Goal: Navigation & Orientation: Find specific page/section

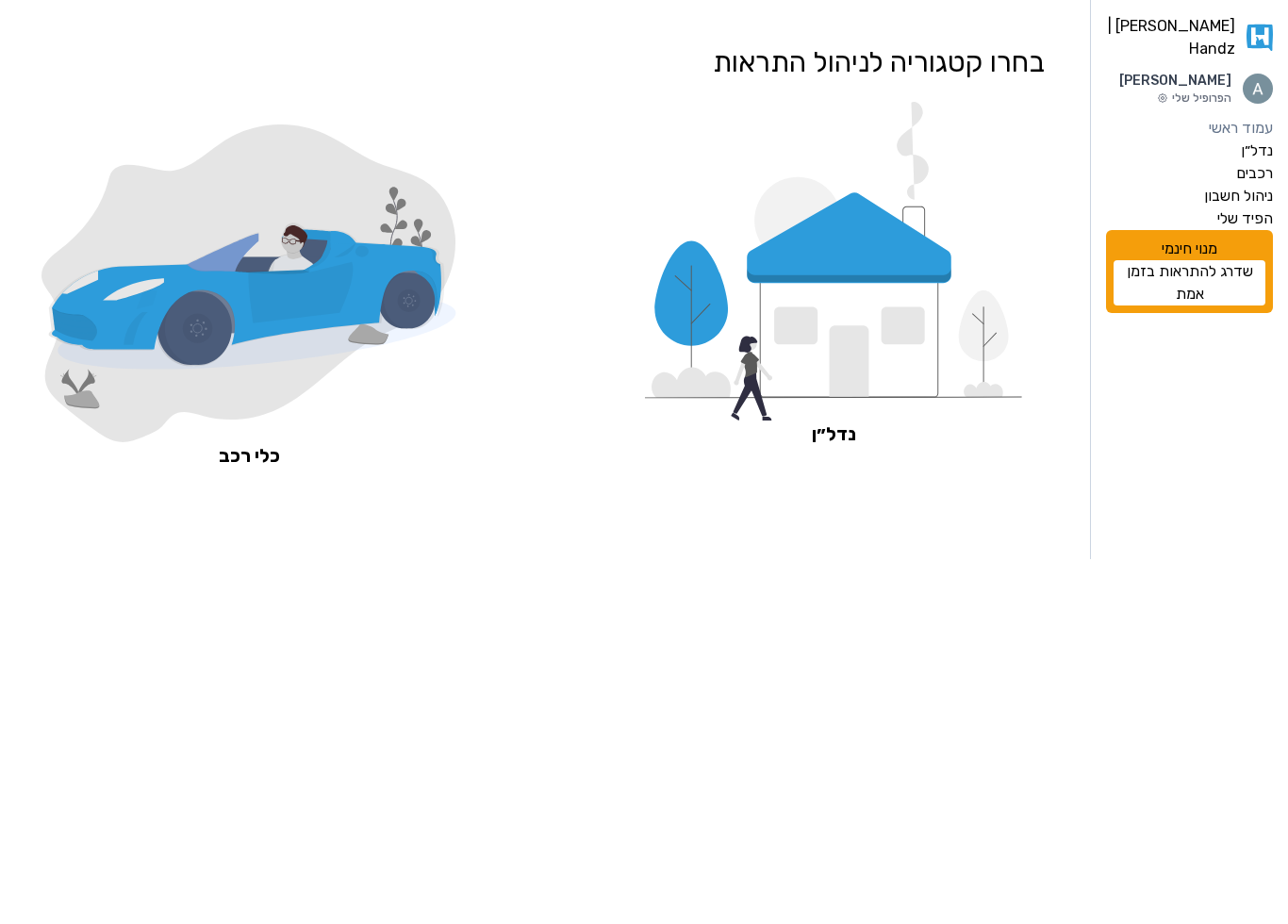
click at [799, 336] on icon at bounding box center [833, 261] width 377 height 319
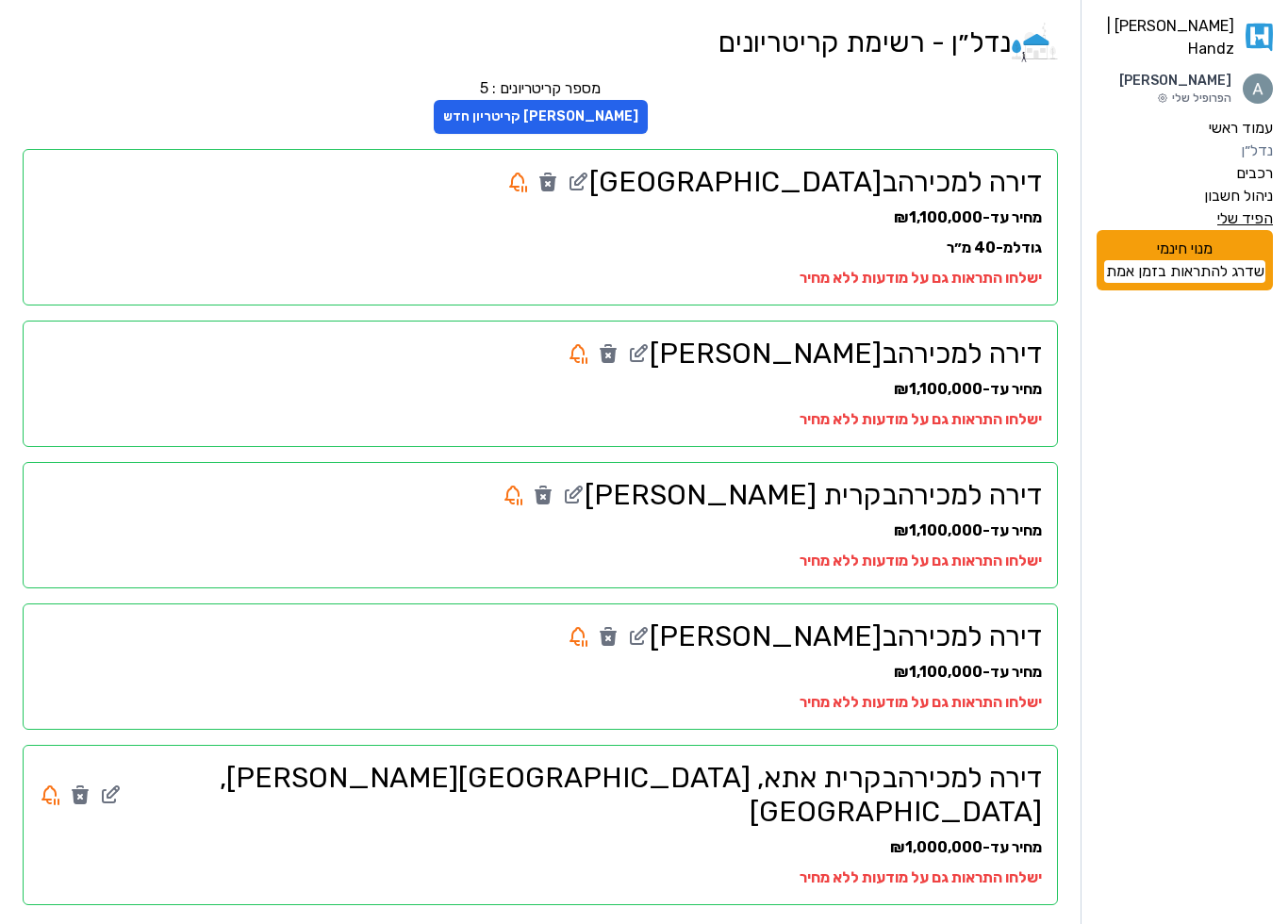
click at [1244, 213] on label "הפיד שלי" at bounding box center [1245, 219] width 55 height 23
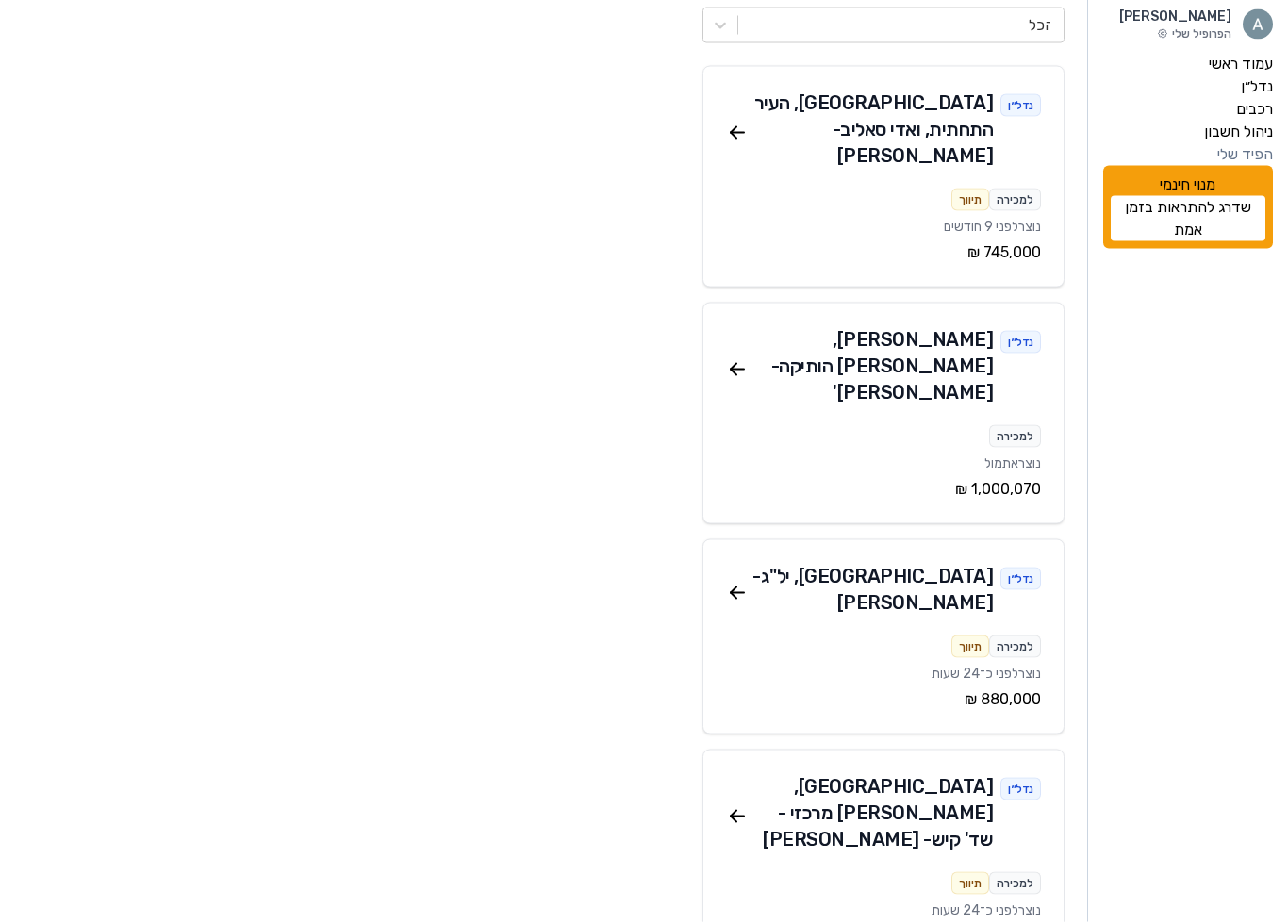
scroll to position [70, 0]
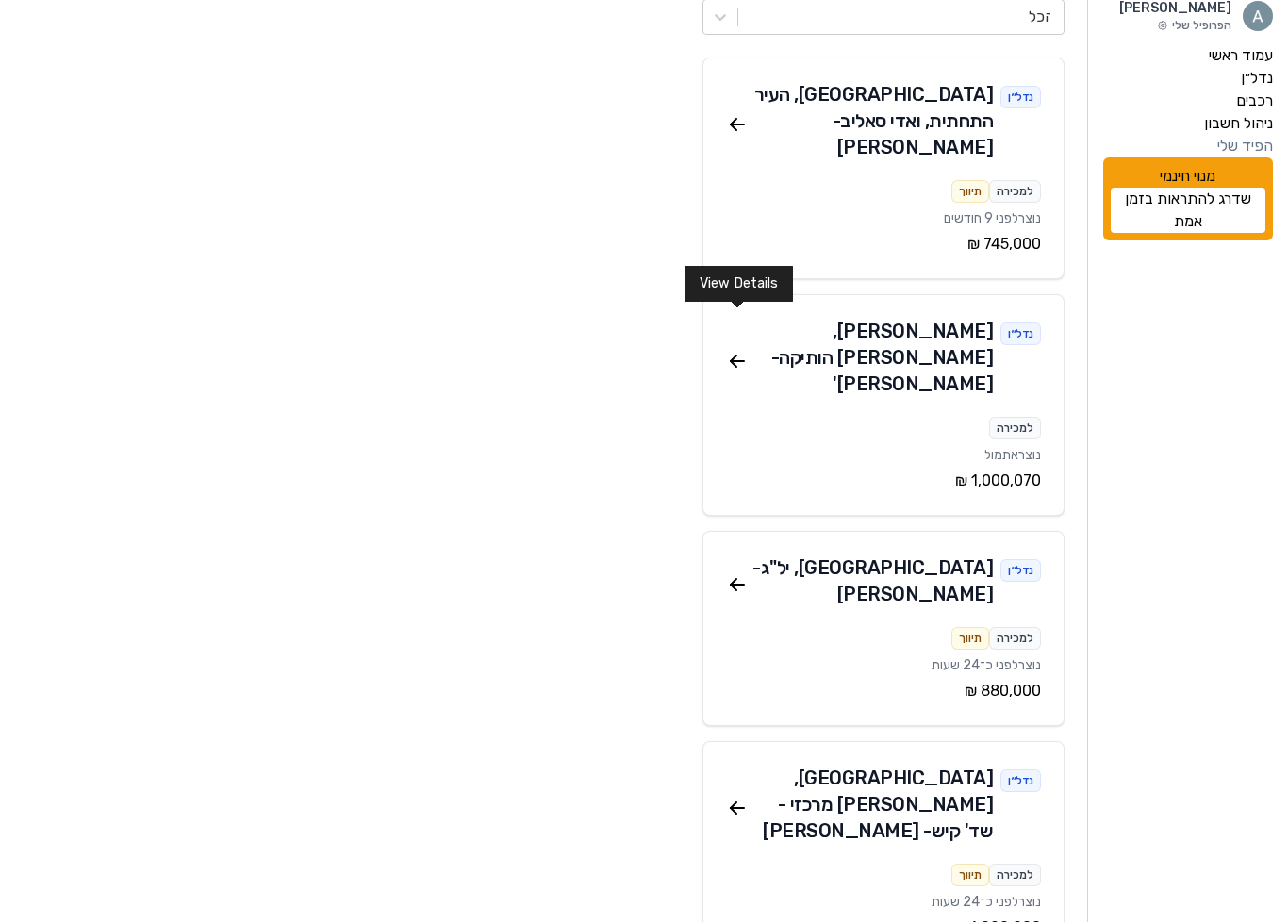
click at [733, 357] on icon at bounding box center [734, 360] width 6 height 6
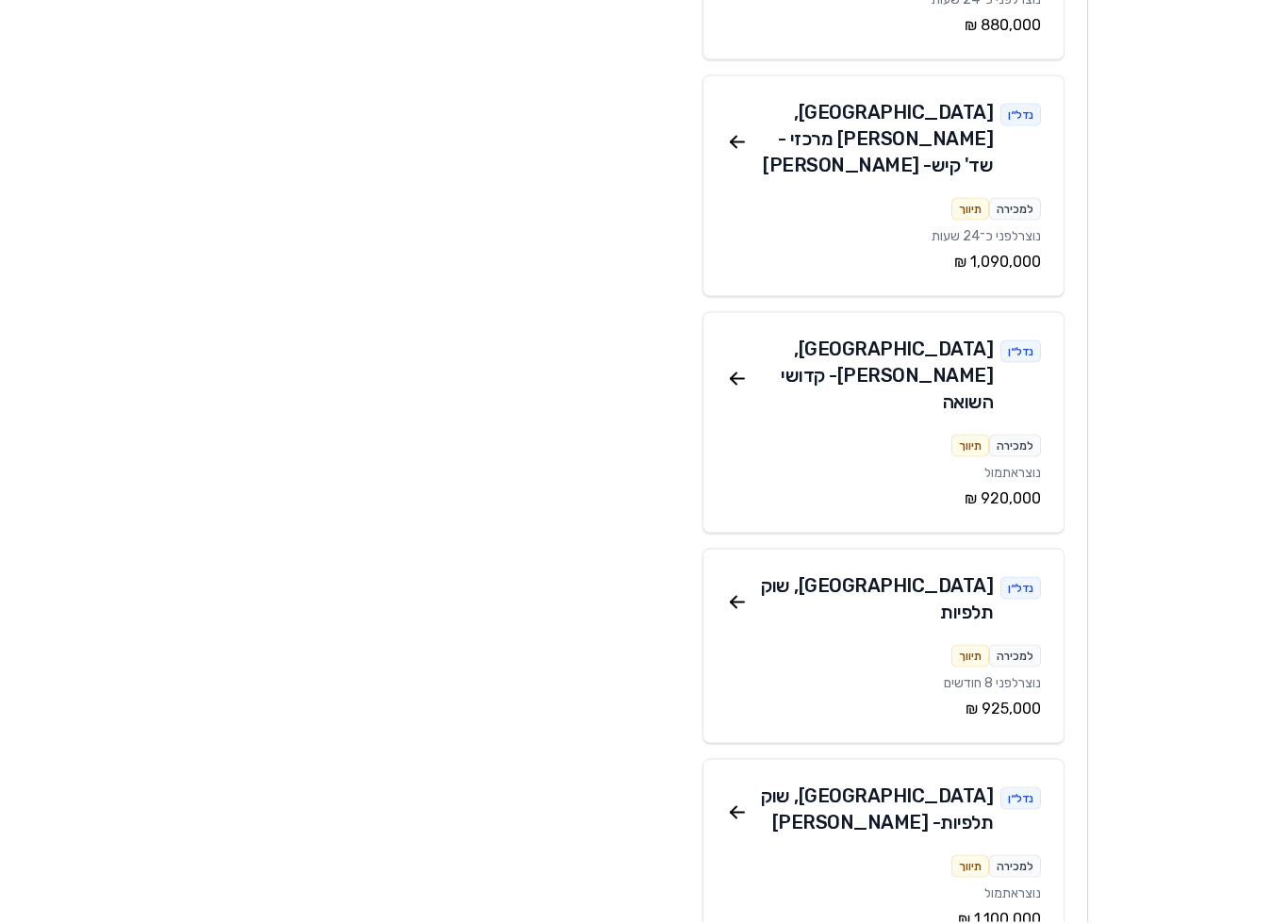
scroll to position [738, 0]
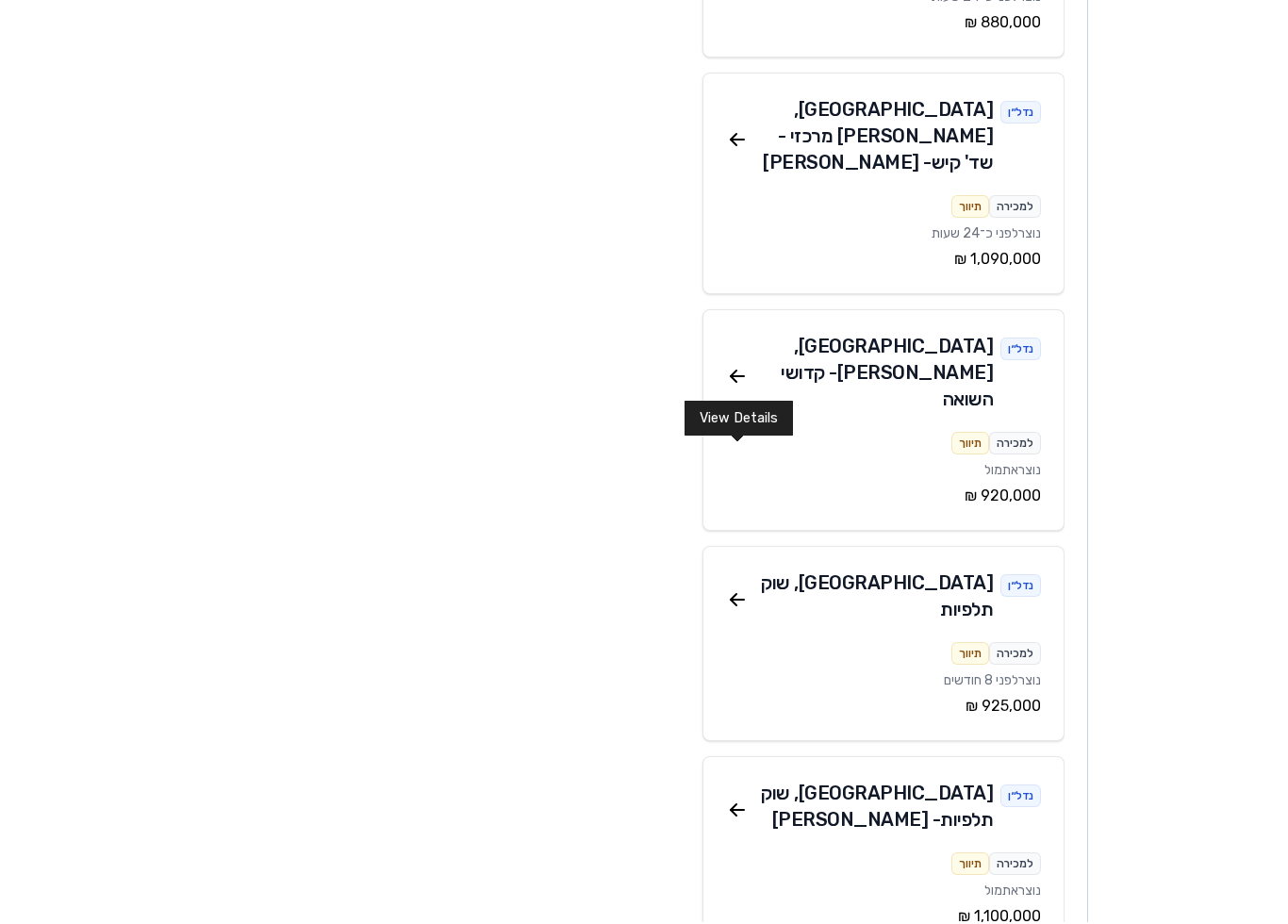
click at [738, 590] on icon at bounding box center [738, 601] width 23 height 23
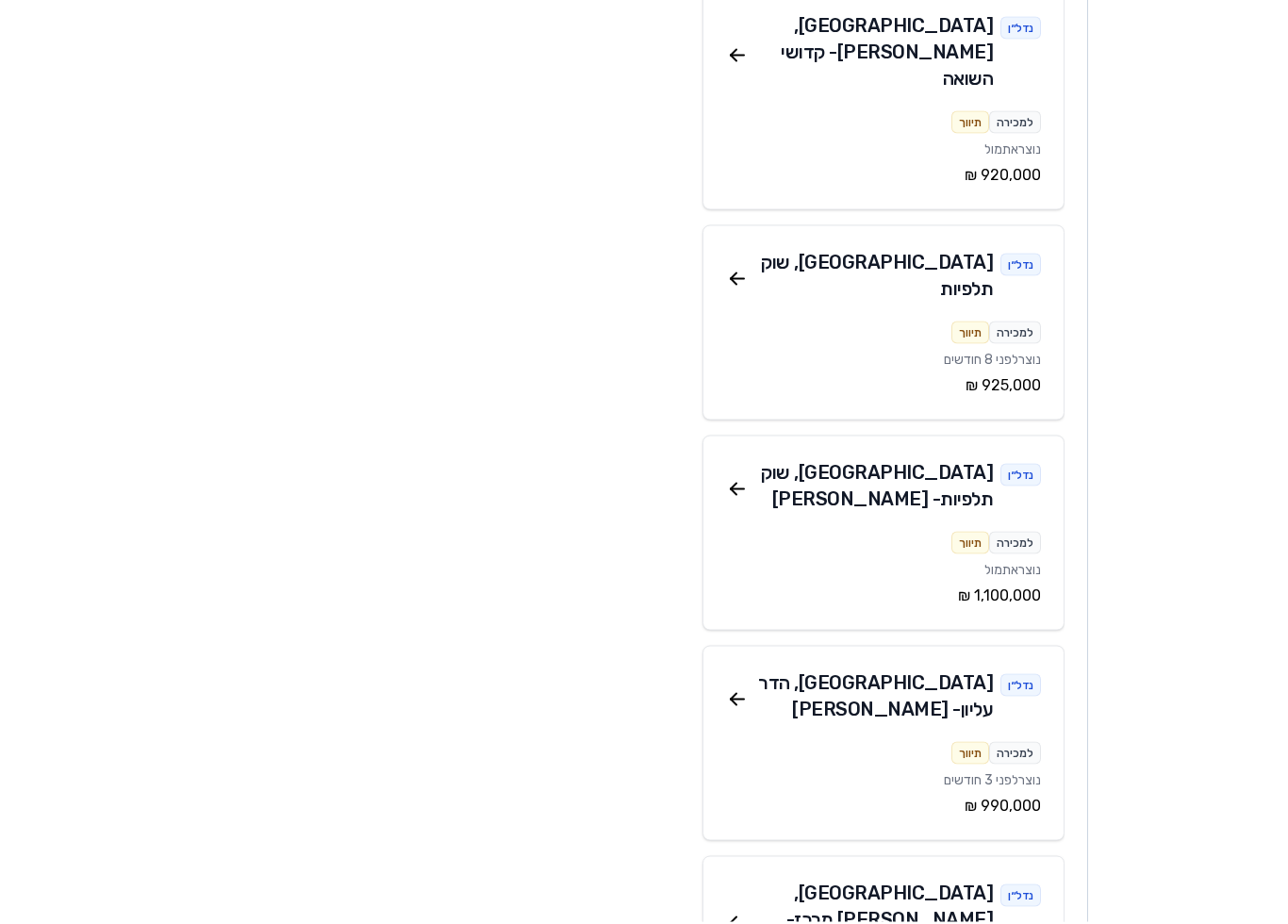
scroll to position [1060, 0]
click at [736, 689] on icon at bounding box center [738, 700] width 23 height 23
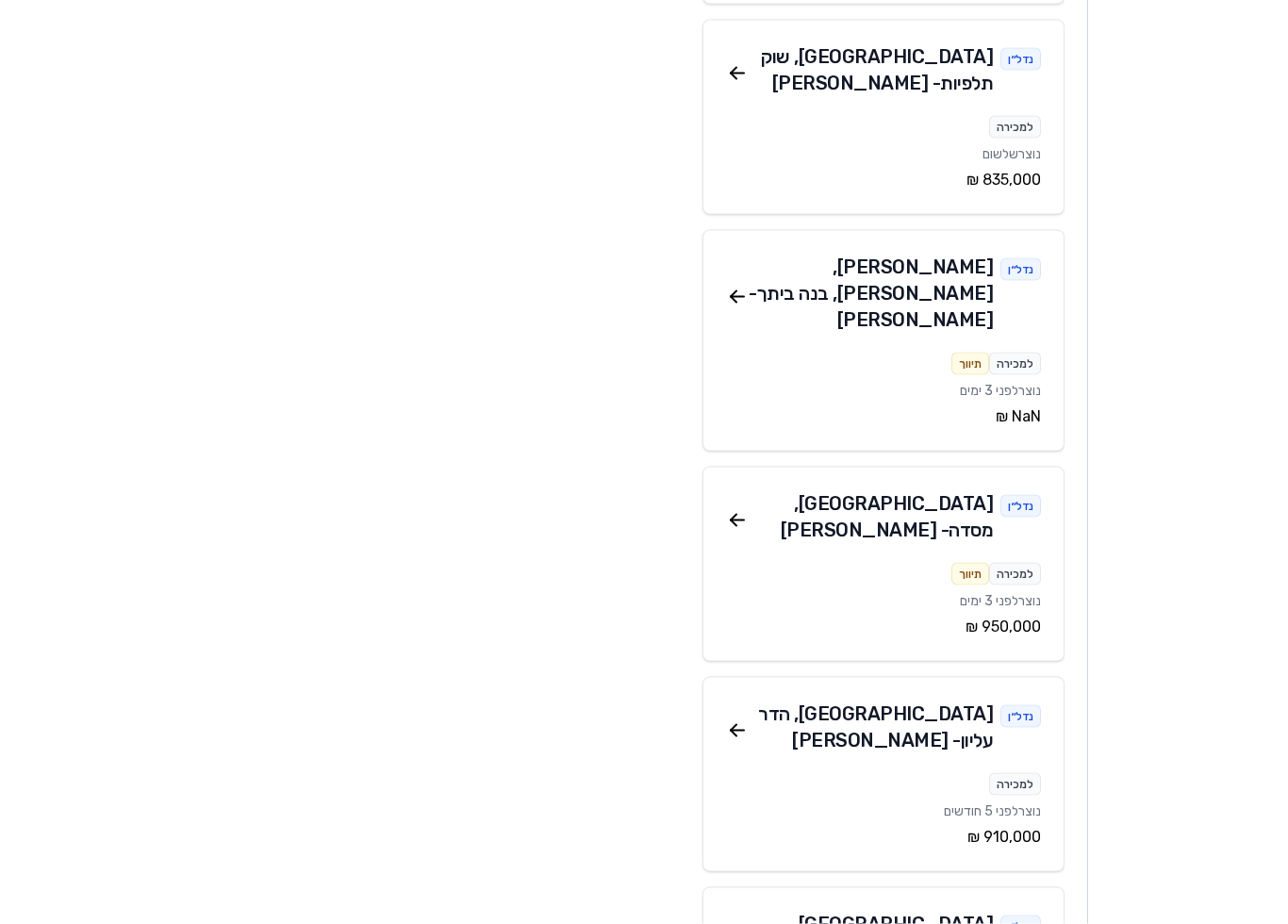
scroll to position [4494, 0]
